Goal: Task Accomplishment & Management: Manage account settings

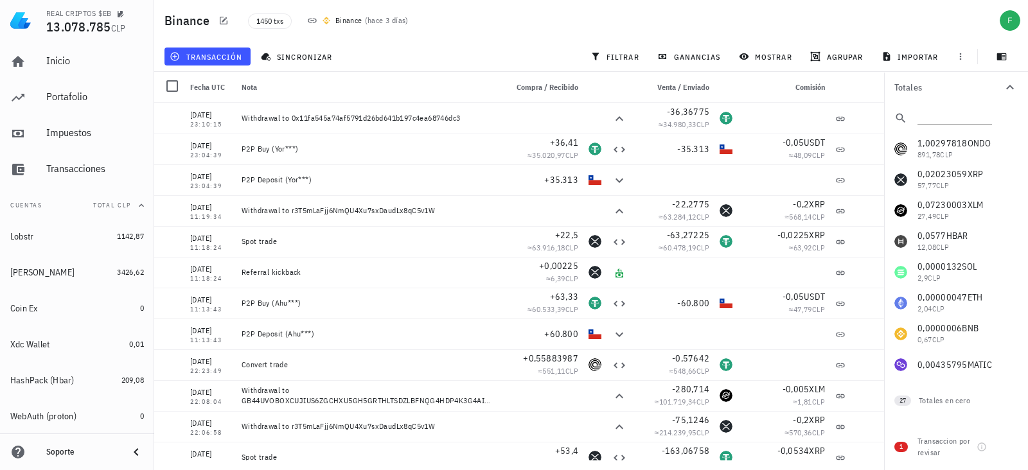
click at [294, 42] on div "transacción sincronizar filtrar ganancias mostrar [GEOGRAPHIC_DATA] importar" at bounding box center [591, 56] width 859 height 31
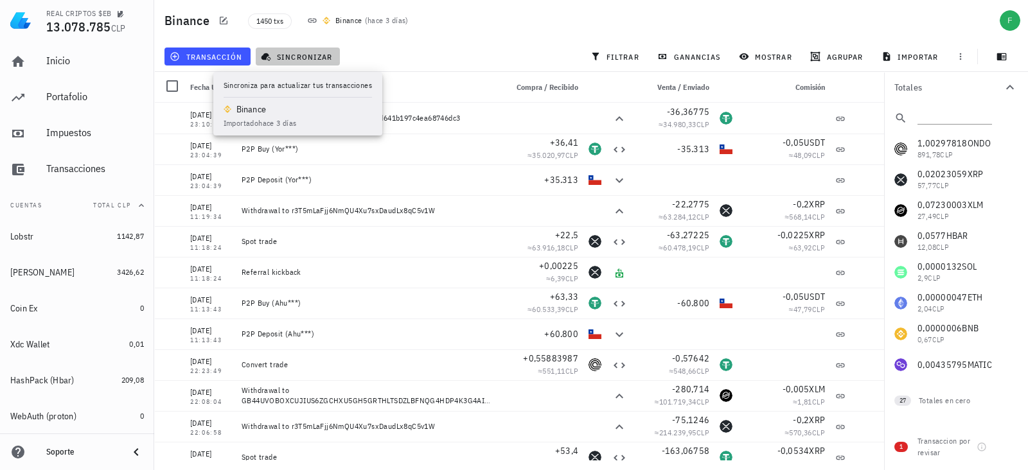
click at [291, 49] on button "sincronizar" at bounding box center [298, 57] width 85 height 18
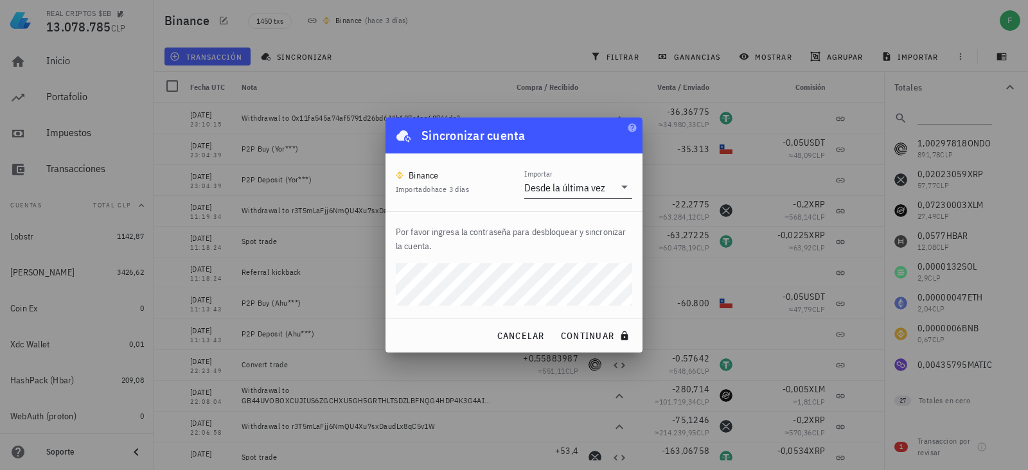
click at [533, 181] on div "Desde la última vez" at bounding box center [564, 187] width 81 height 13
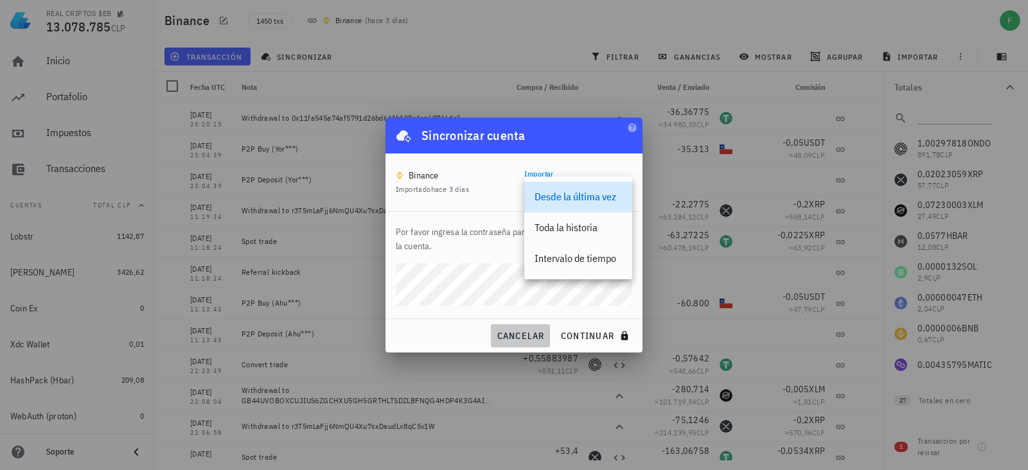
click at [522, 326] on button "cancelar" at bounding box center [520, 336] width 58 height 23
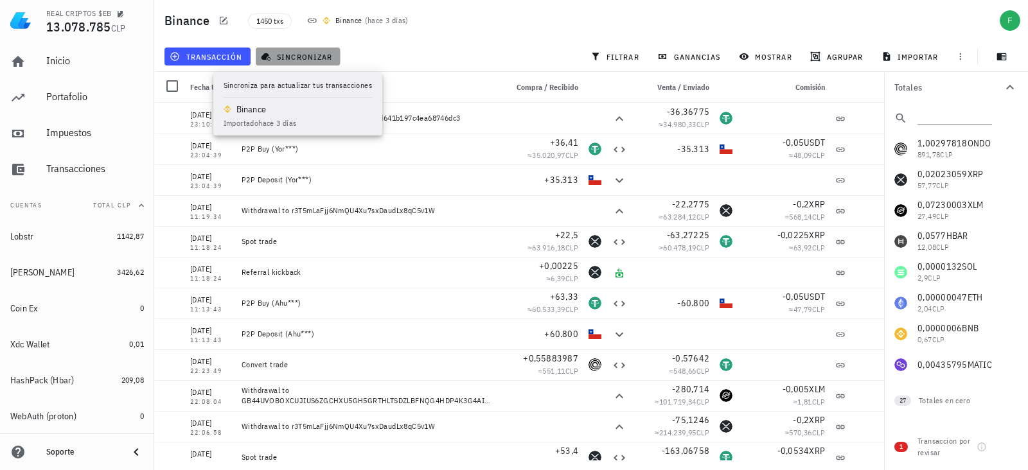
click at [307, 53] on span "sincronizar" at bounding box center [297, 56] width 69 height 10
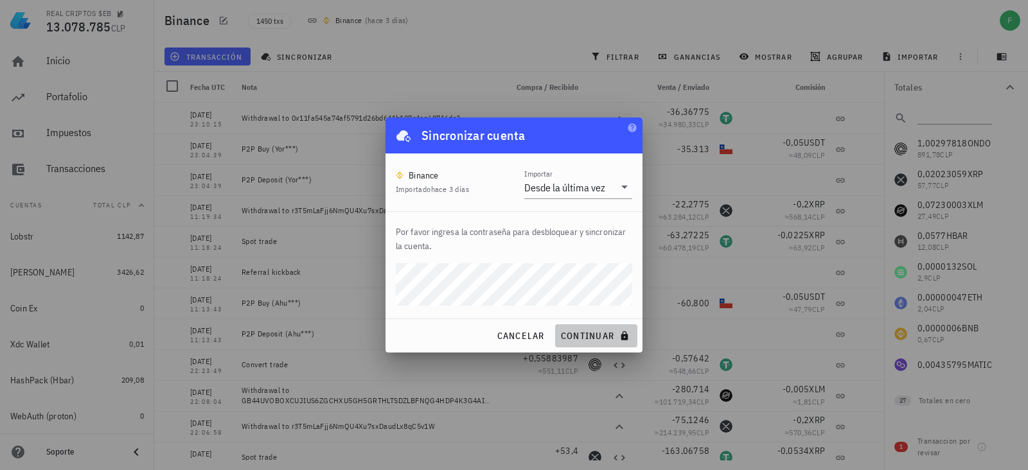
click at [567, 330] on span "continuar" at bounding box center [596, 336] width 72 height 12
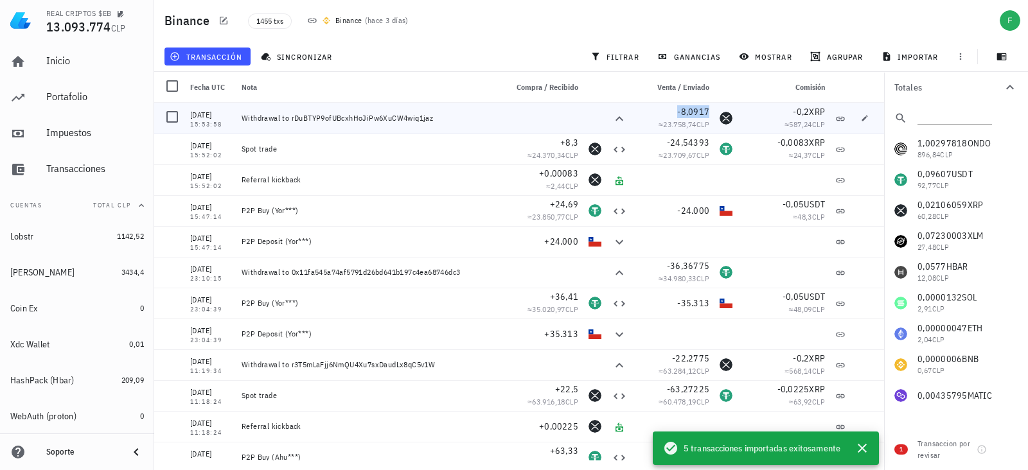
click at [681, 111] on span "-8,0917" at bounding box center [693, 112] width 32 height 12
click at [651, 111] on icon "button" at bounding box center [652, 111] width 8 height 8
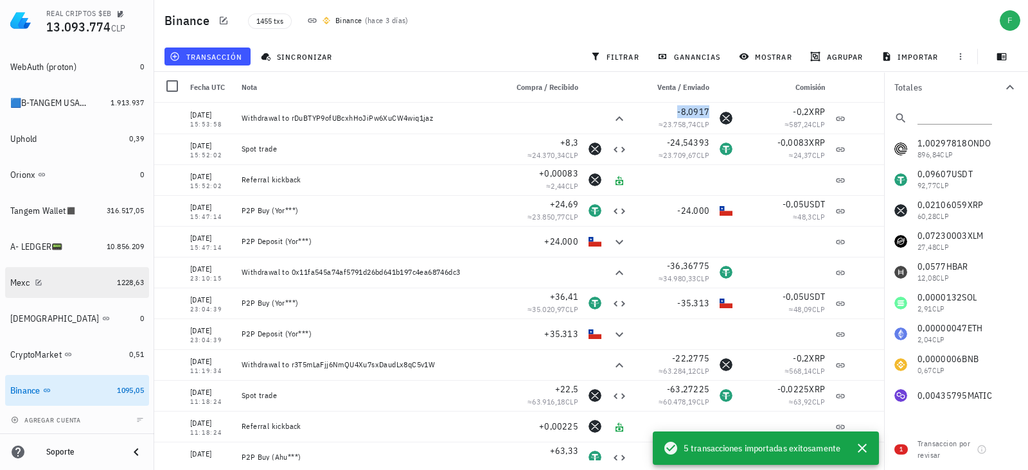
scroll to position [350, 0]
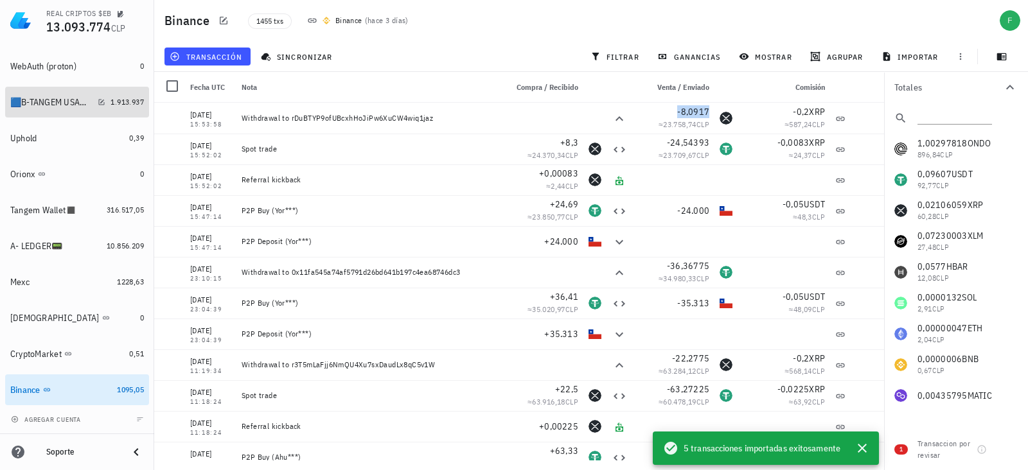
click at [35, 94] on div "🟦B-TANGEM USA🟥 🇺🇸📟" at bounding box center [57, 103] width 95 height 28
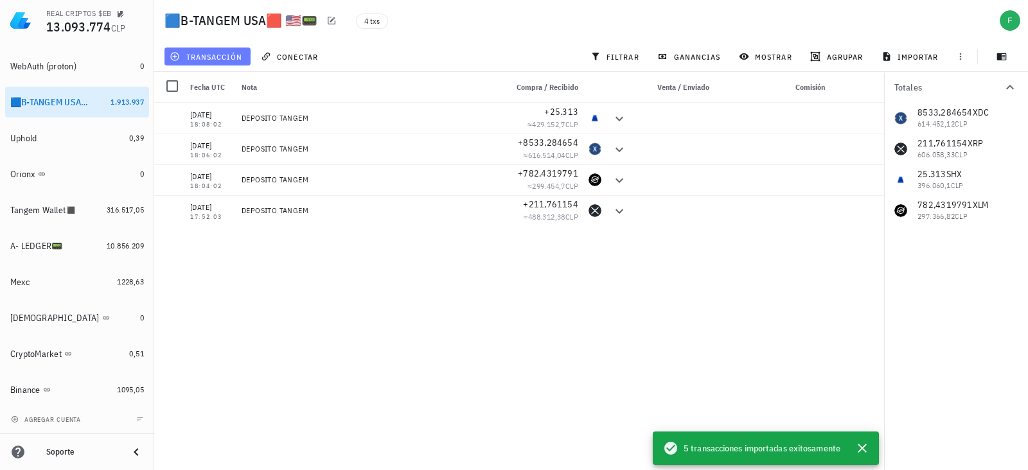
click at [213, 57] on span "transacción" at bounding box center [207, 56] width 70 height 10
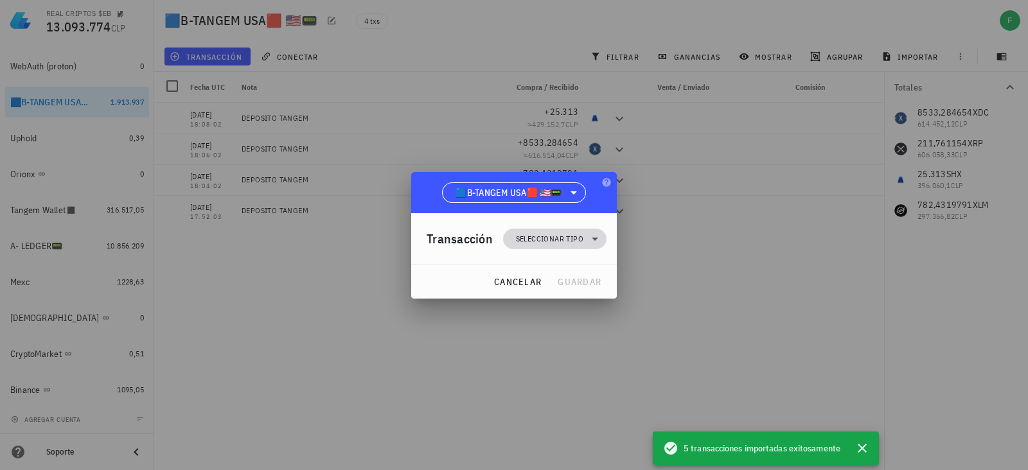
click at [528, 237] on span "Seleccionar tipo" at bounding box center [549, 239] width 67 height 13
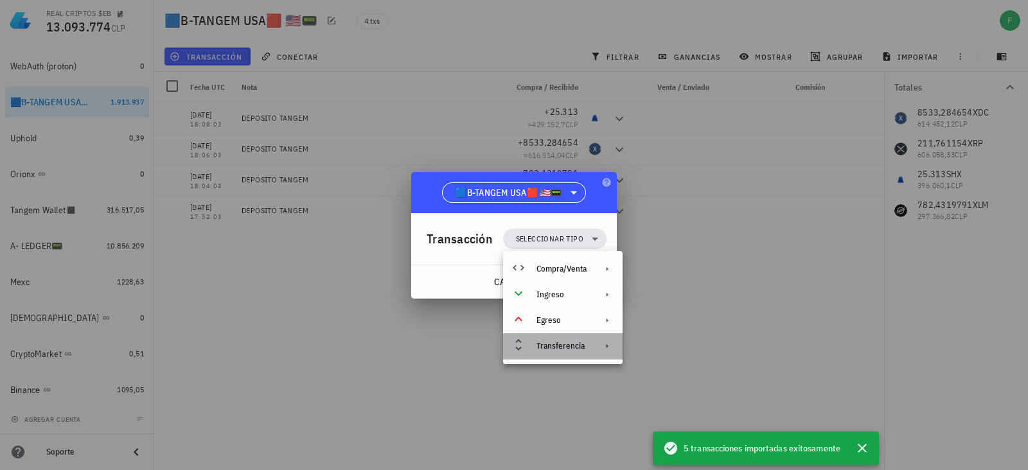
click at [537, 353] on div "Transferencia" at bounding box center [563, 347] width 120 height 26
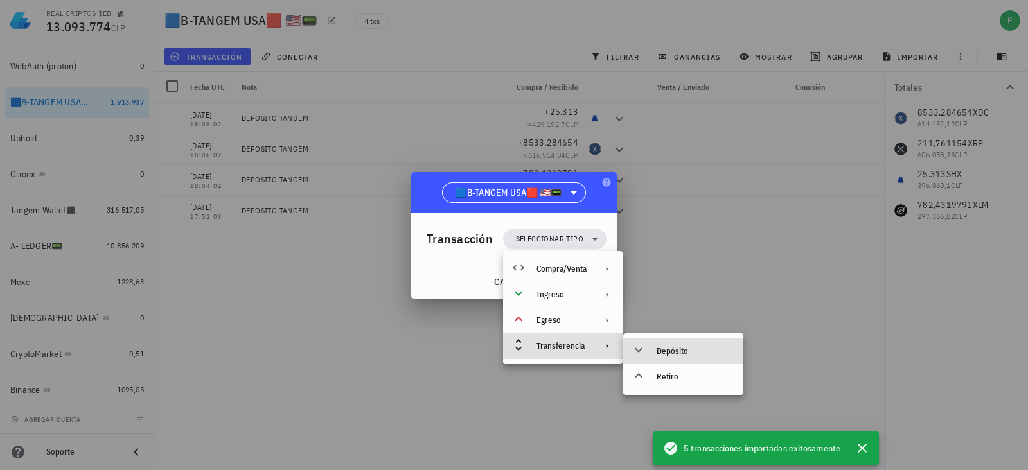
click at [666, 344] on div "Depósito" at bounding box center [683, 352] width 120 height 26
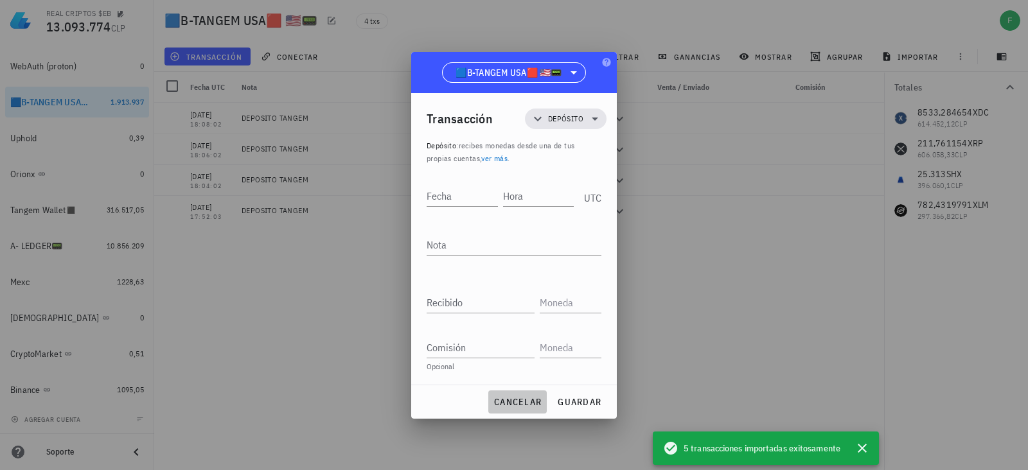
click at [519, 409] on button "cancelar" at bounding box center [517, 402] width 58 height 23
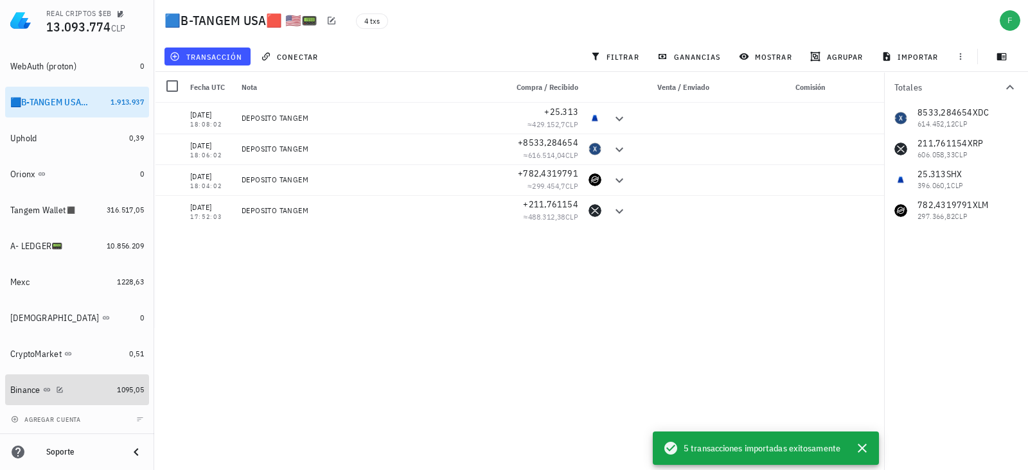
click at [96, 389] on div "Binance" at bounding box center [61, 390] width 102 height 12
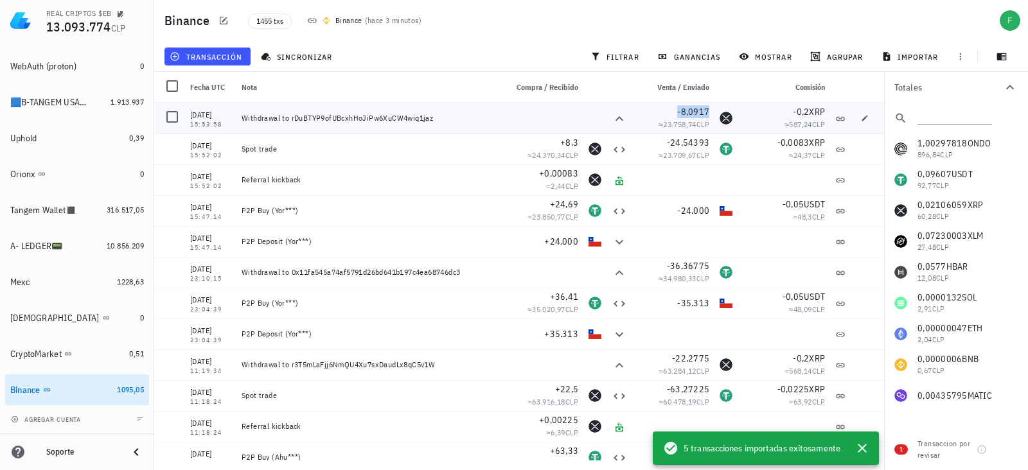
click at [694, 116] on span "-8,0917" at bounding box center [693, 112] width 32 height 12
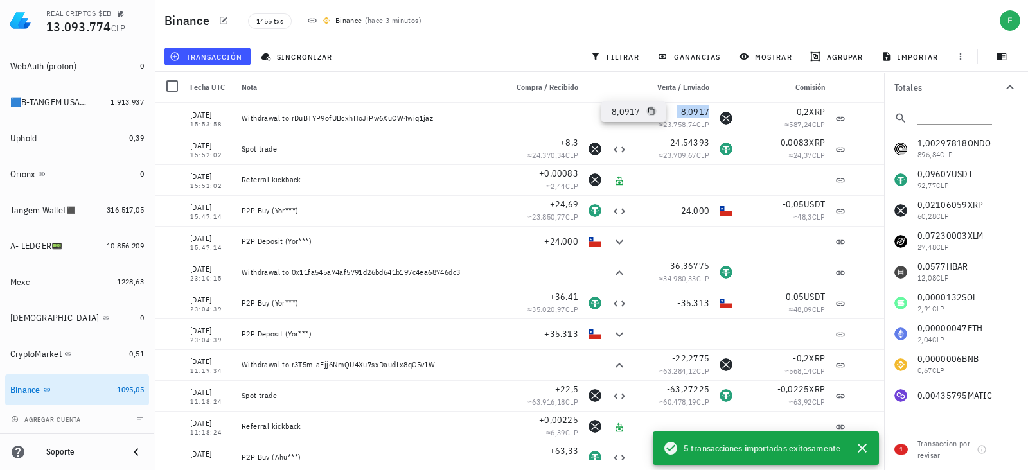
click at [648, 111] on icon "button" at bounding box center [652, 111] width 8 height 8
click at [58, 103] on div "🟦B-TANGEM USA🟥 🇺🇸📟" at bounding box center [51, 102] width 82 height 11
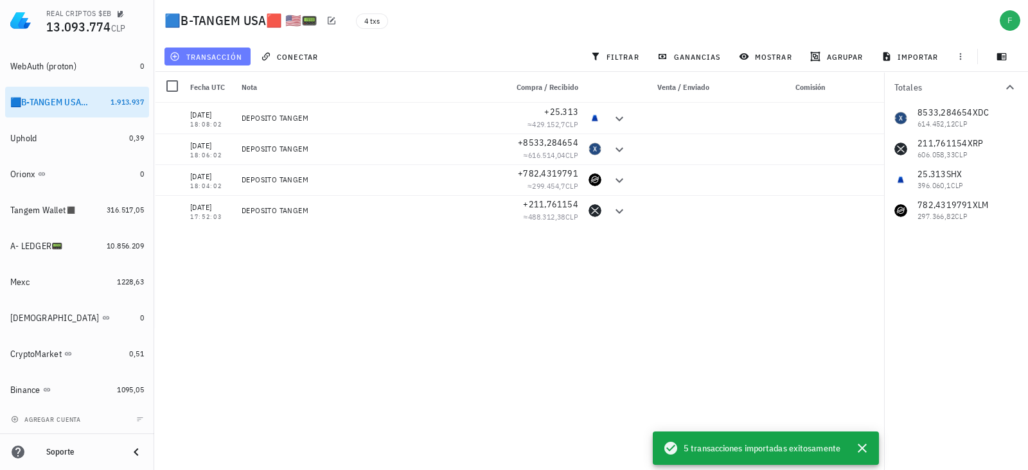
click at [199, 53] on span "transacción" at bounding box center [207, 56] width 70 height 10
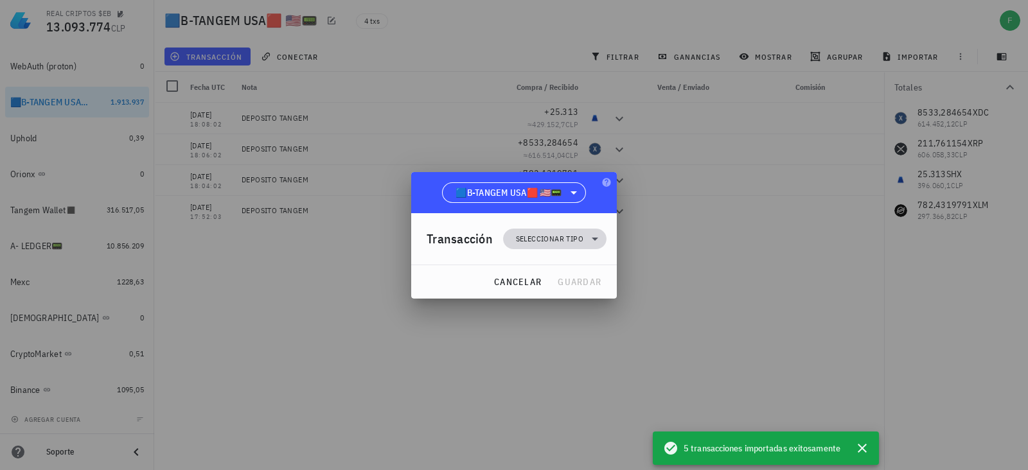
click at [549, 248] on span "Seleccionar tipo" at bounding box center [555, 239] width 88 height 21
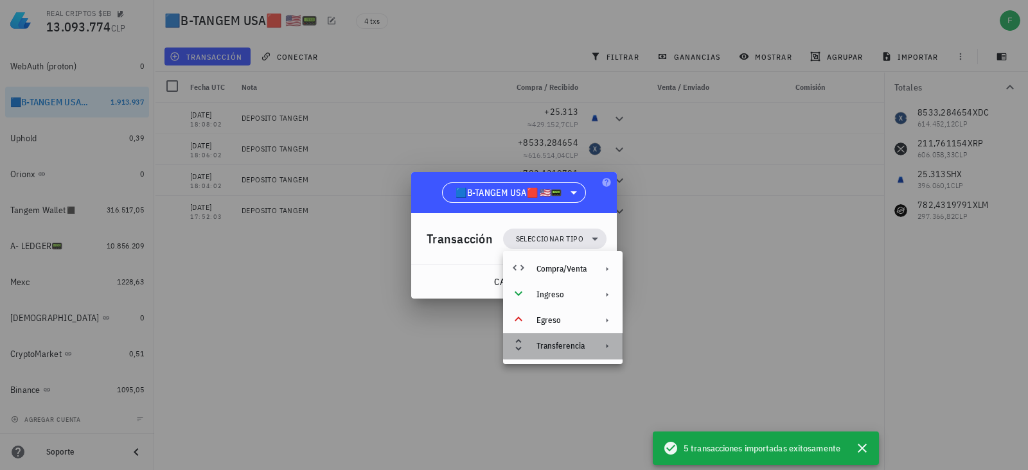
click at [564, 339] on div "Transferencia" at bounding box center [563, 347] width 120 height 26
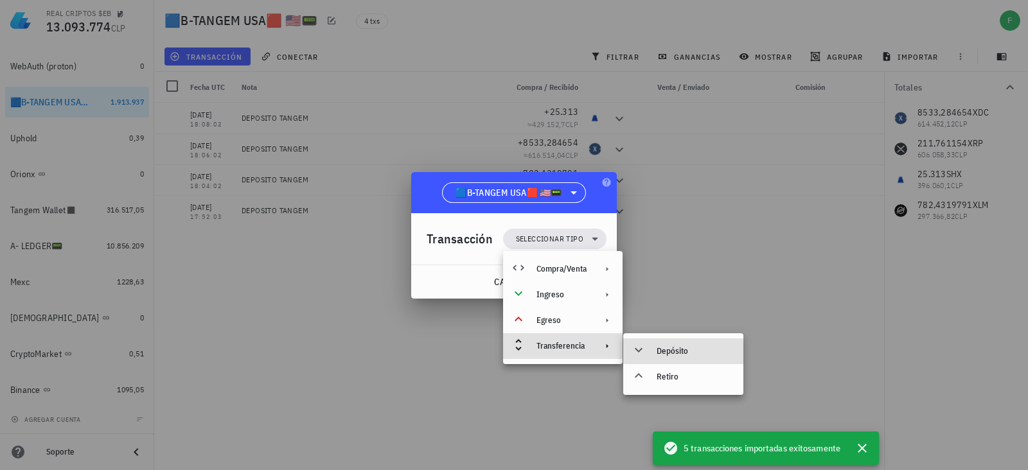
click at [663, 346] on div "Depósito" at bounding box center [695, 351] width 76 height 10
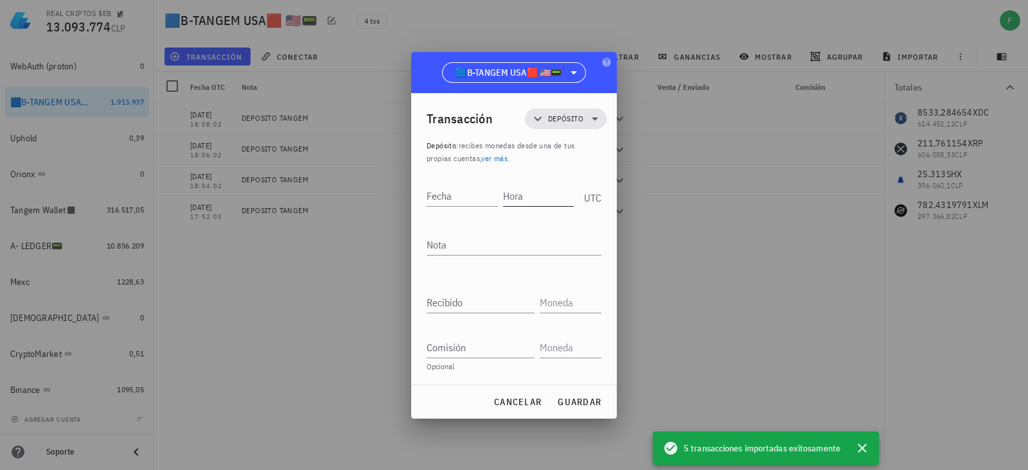
click at [527, 203] on input "Hora" at bounding box center [538, 196] width 71 height 21
type input "15:54:00"
click at [476, 198] on input "Fecha" at bounding box center [461, 196] width 69 height 21
type input "[DATE]"
type textarea "DEPOSITO BINANCE"
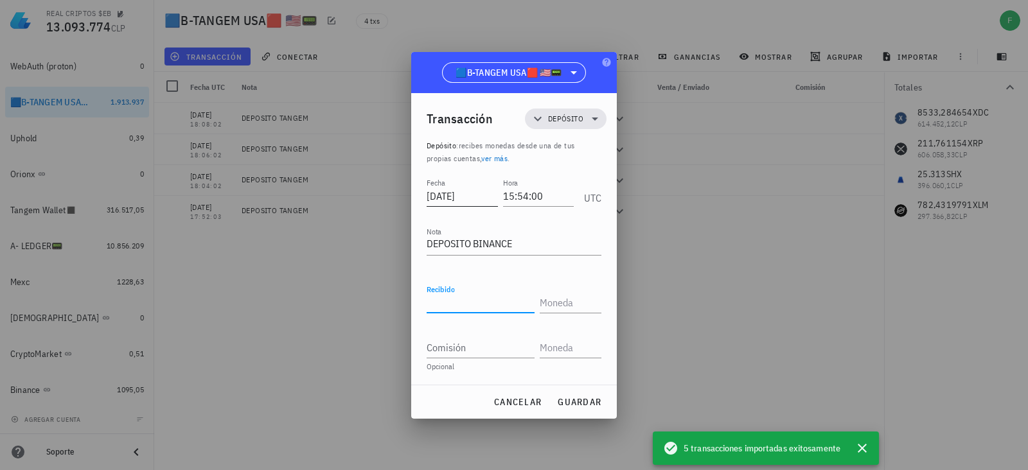
paste input "8,0917"
type input "8,0917"
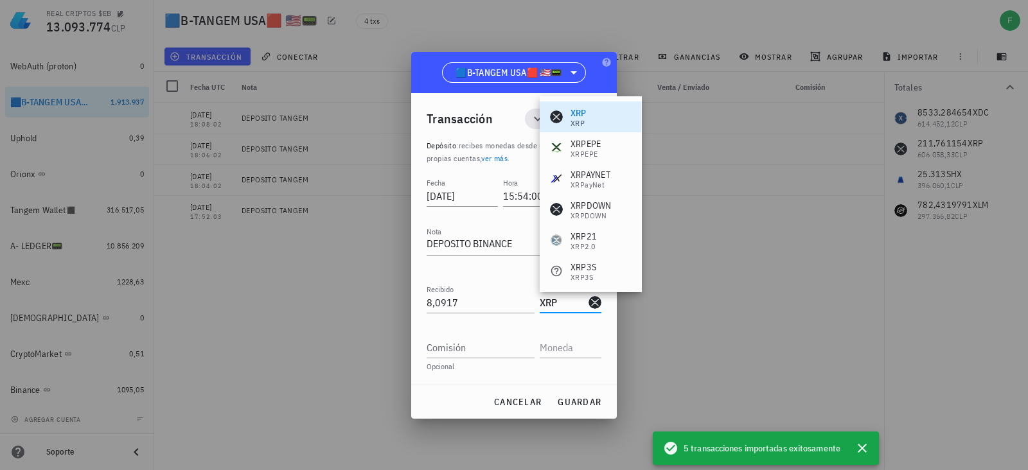
click at [562, 127] on div "XRP XRP" at bounding box center [568, 117] width 37 height 21
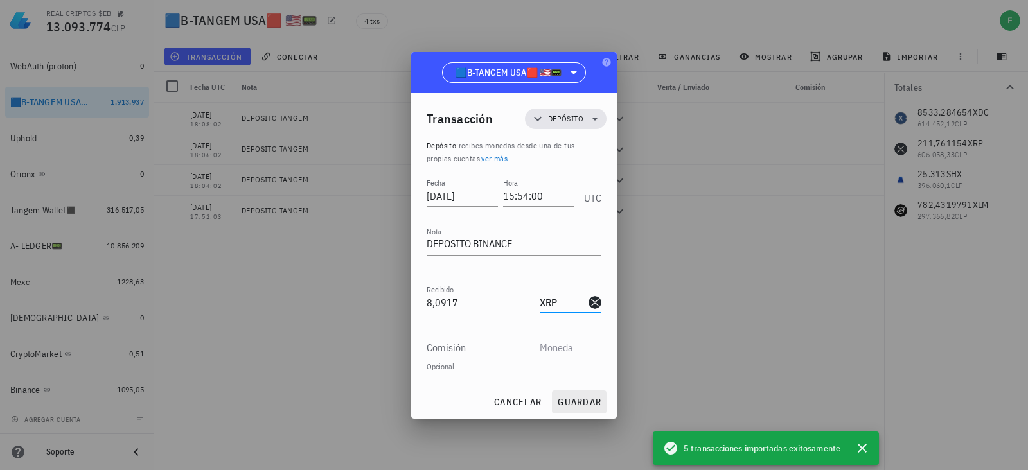
type input "XRP"
click at [590, 393] on button "guardar" at bounding box center [579, 402] width 55 height 23
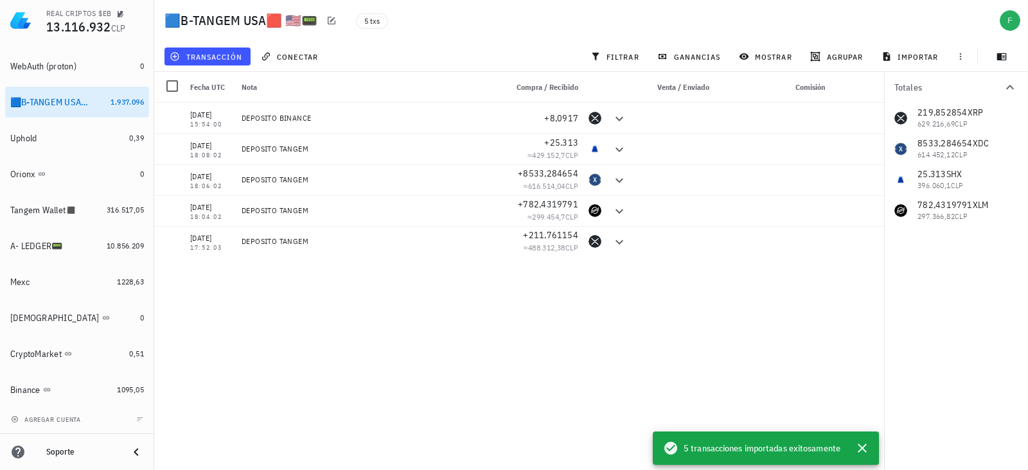
click at [609, 393] on div "[DATE] 15:54:00 DEPOSITO BINANCE +8,0917 [DATE] 18:08:02 DEPOSITO TANGEM +25.31…" at bounding box center [519, 281] width 730 height 357
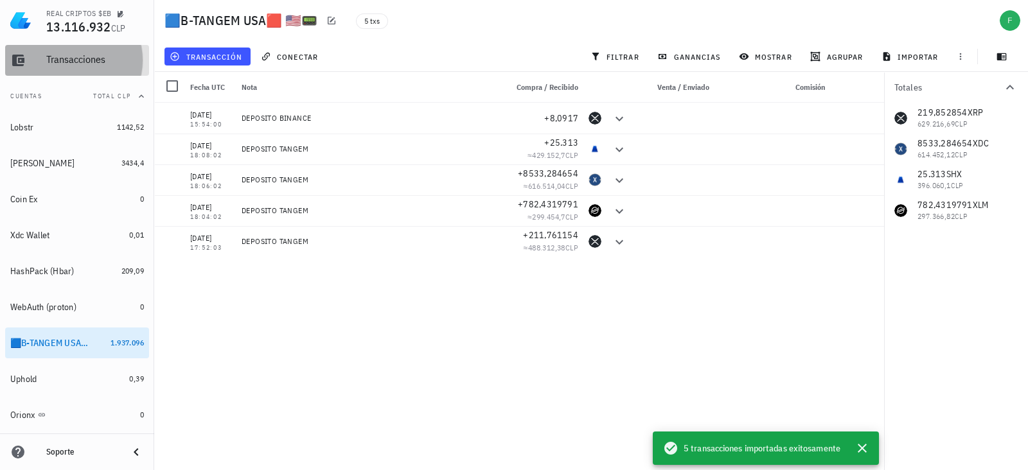
click at [33, 62] on link "Transacciones" at bounding box center [77, 60] width 144 height 31
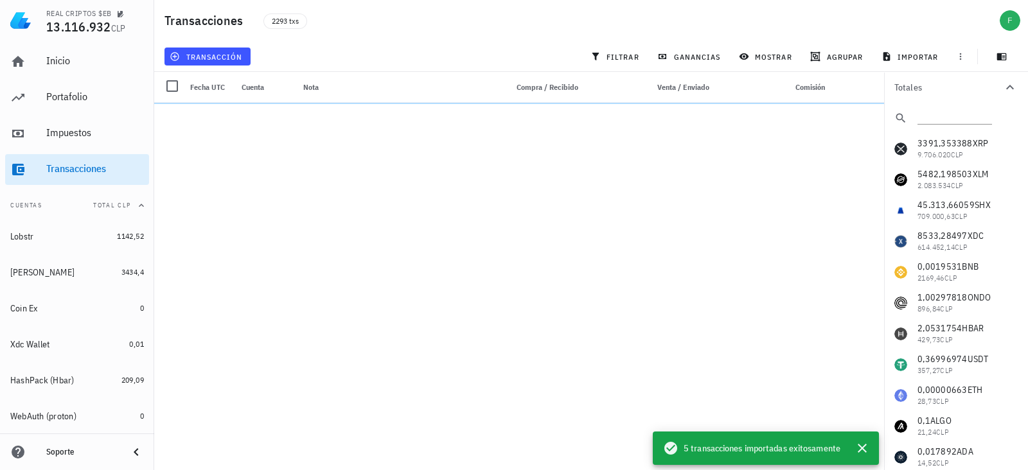
click at [58, 82] on div "Inicio [GEOGRAPHIC_DATA] Impuestos [GEOGRAPHIC_DATA]" at bounding box center [77, 115] width 144 height 149
click at [48, 64] on div "Inicio" at bounding box center [95, 61] width 98 height 12
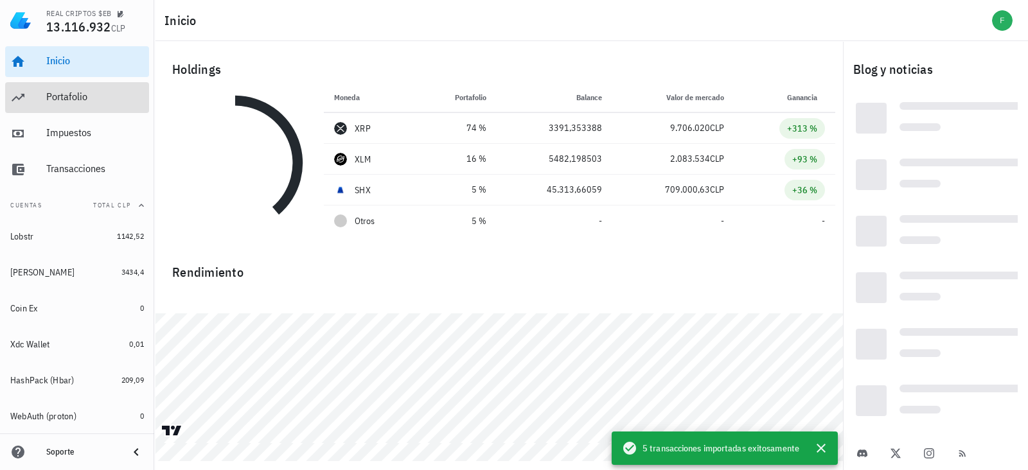
click at [61, 93] on div "Portafolio" at bounding box center [95, 97] width 98 height 12
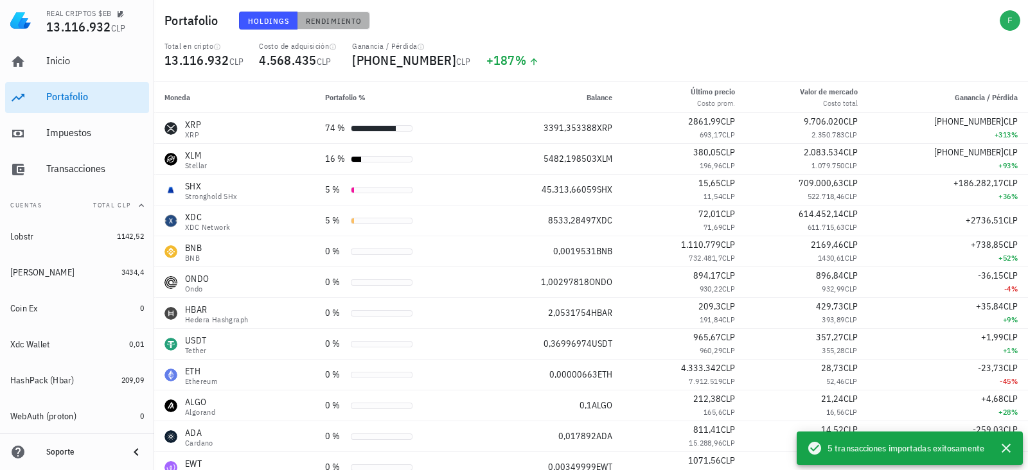
click at [334, 16] on span "Rendimiento" at bounding box center [333, 21] width 57 height 10
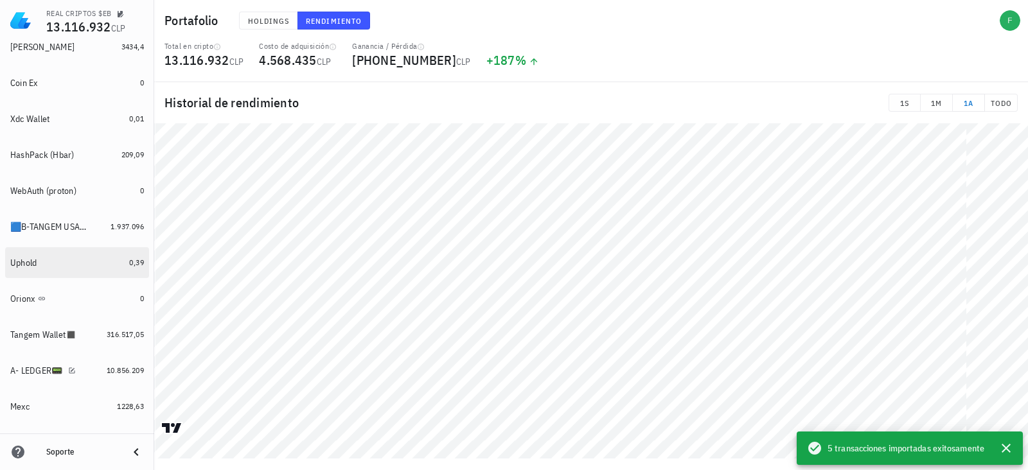
scroll to position [350, 0]
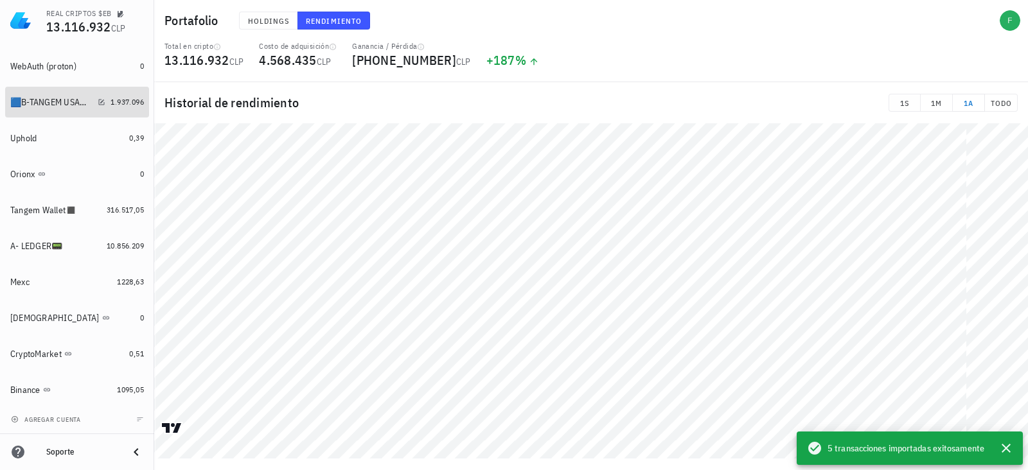
click at [50, 97] on div "🟦B-TANGEM USA🟥 🇺🇸📟" at bounding box center [51, 102] width 82 height 11
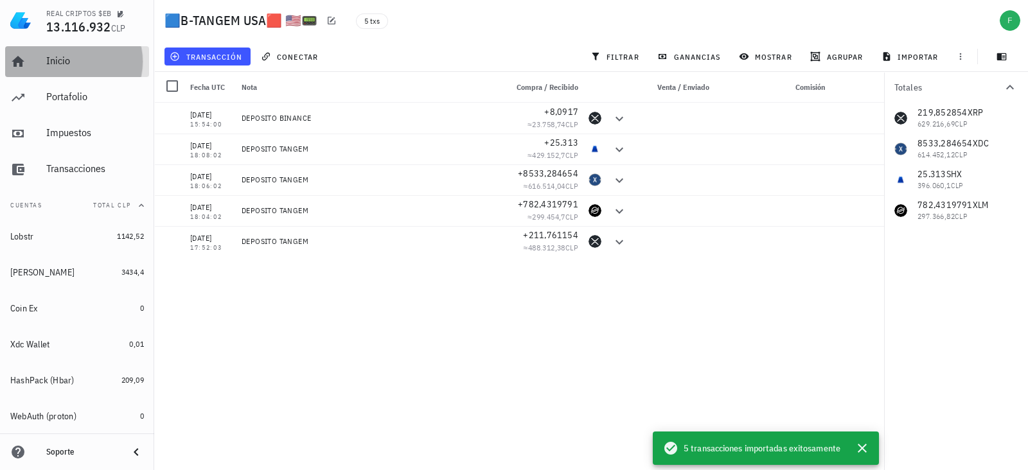
click at [53, 57] on div "Inicio" at bounding box center [95, 61] width 98 height 12
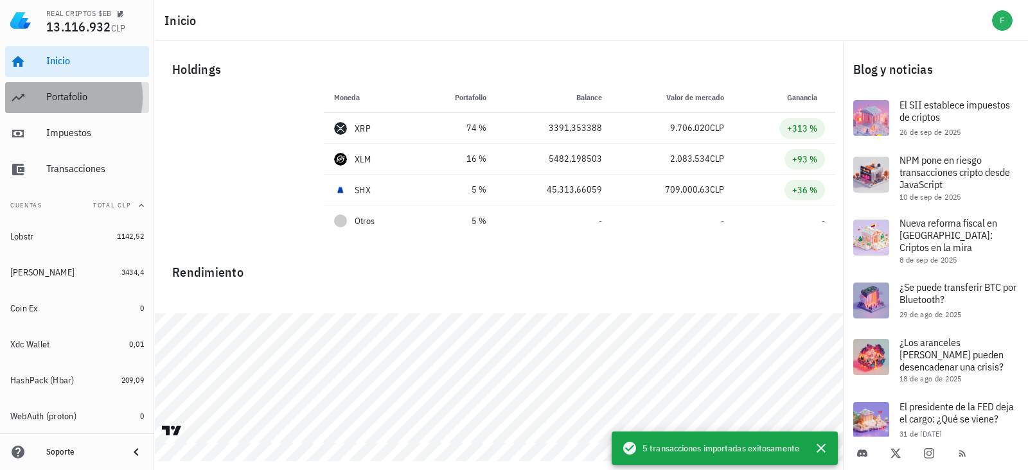
click at [94, 102] on div "Portafolio" at bounding box center [95, 97] width 98 height 12
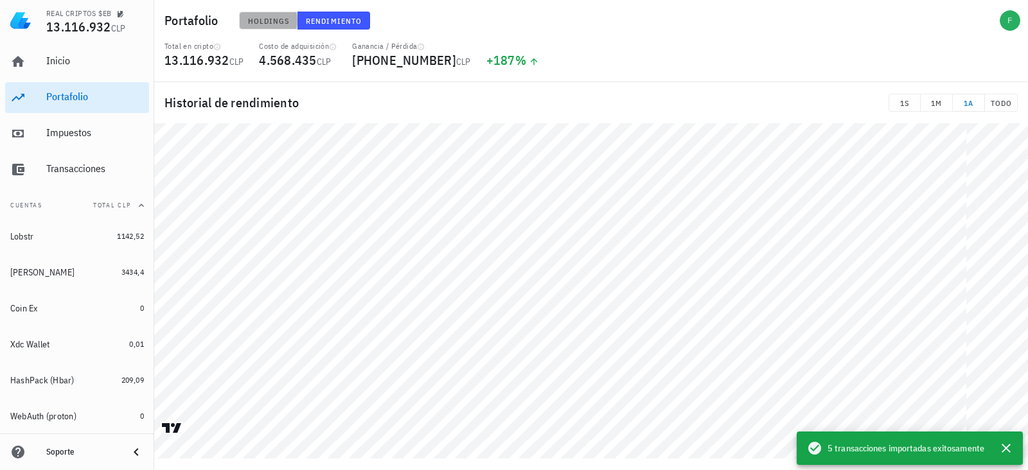
click at [274, 28] on button "Holdings" at bounding box center [268, 21] width 59 height 18
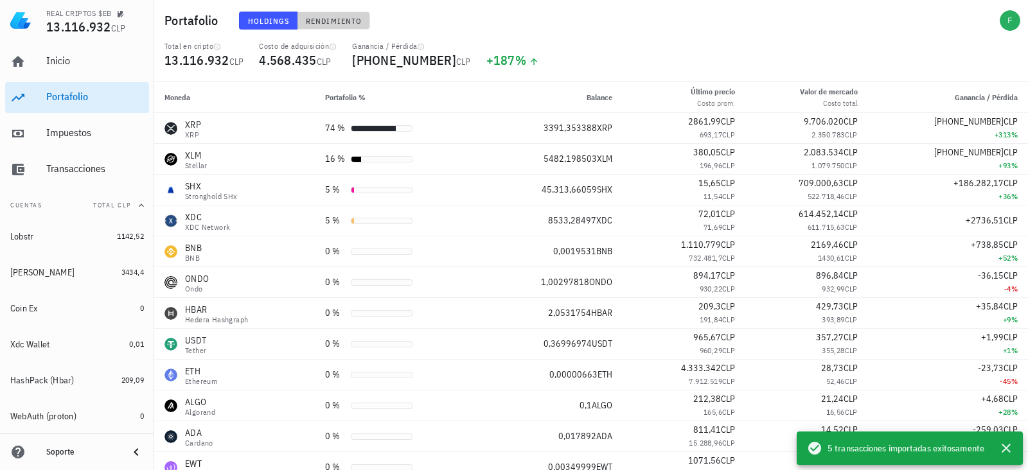
click at [328, 28] on button "Rendimiento" at bounding box center [334, 21] width 73 height 18
